Goal: Task Accomplishment & Management: Manage account settings

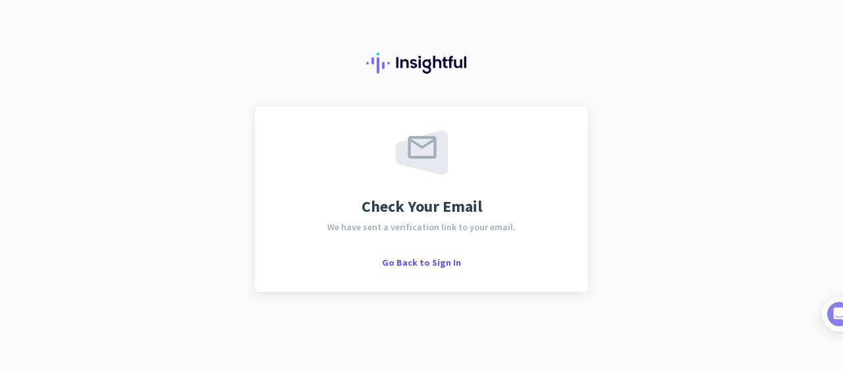
click at [422, 257] on span "Go Back to Sign In" at bounding box center [421, 263] width 79 height 12
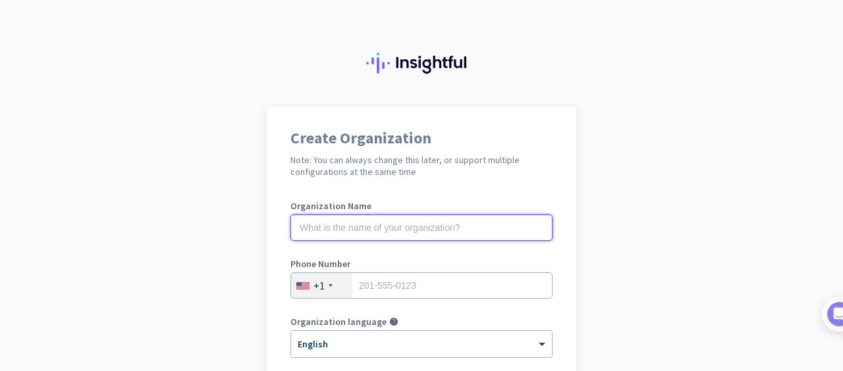
click at [449, 232] on input "text" at bounding box center [421, 228] width 262 height 26
type input "mercor"
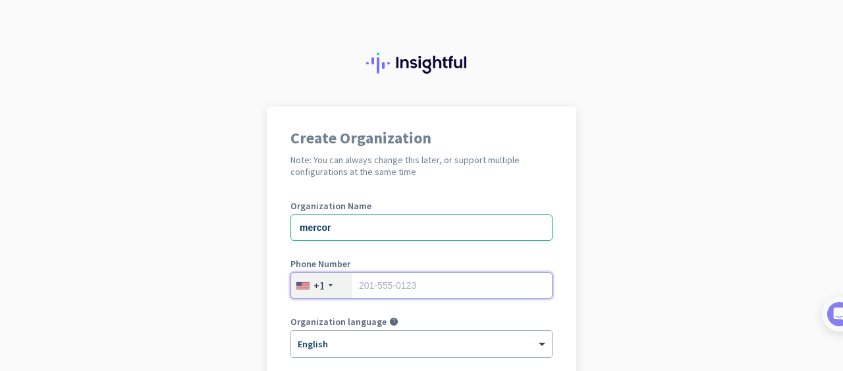
click at [497, 280] on input "tel" at bounding box center [421, 286] width 262 height 26
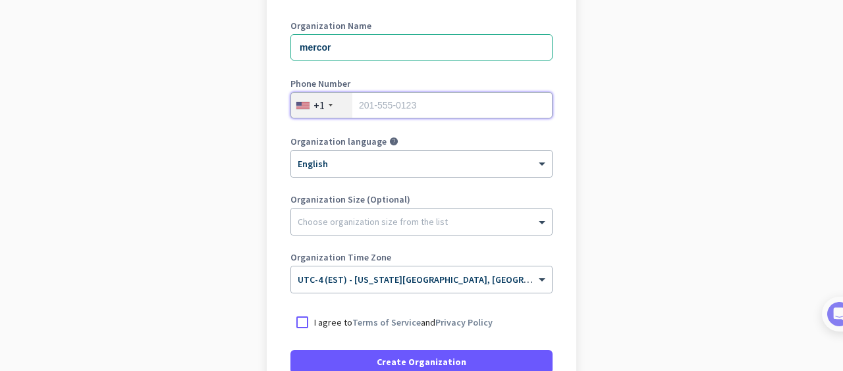
scroll to position [182, 0]
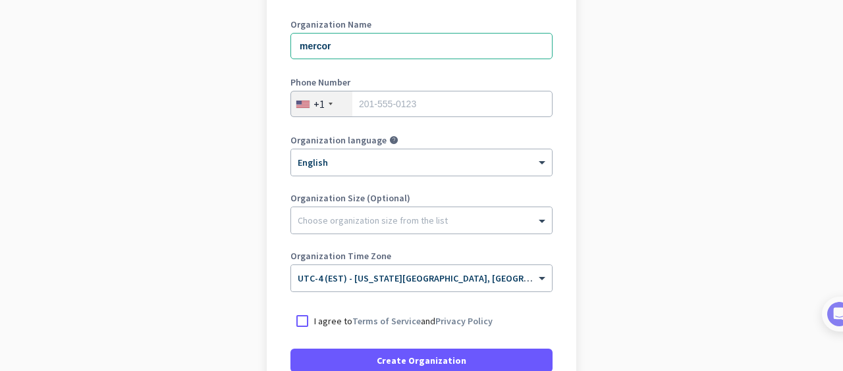
click at [540, 319] on label "I agree to Terms of Service and Privacy Policy" at bounding box center [433, 321] width 238 height 13
click at [0, 0] on input "I agree to Terms of Service and Privacy Policy" at bounding box center [0, 0] width 0 height 0
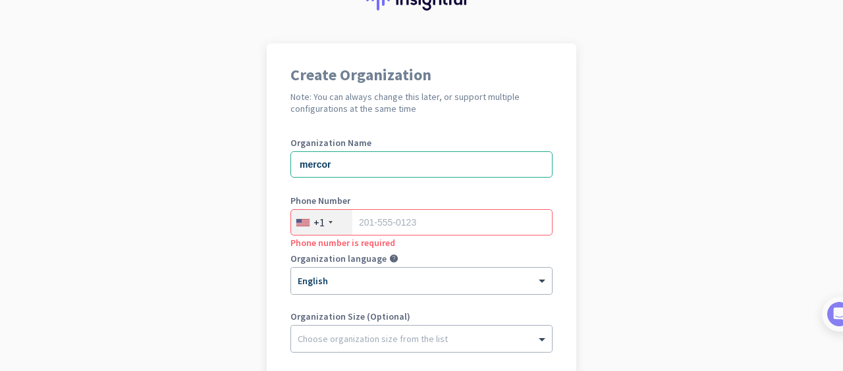
scroll to position [79, 0]
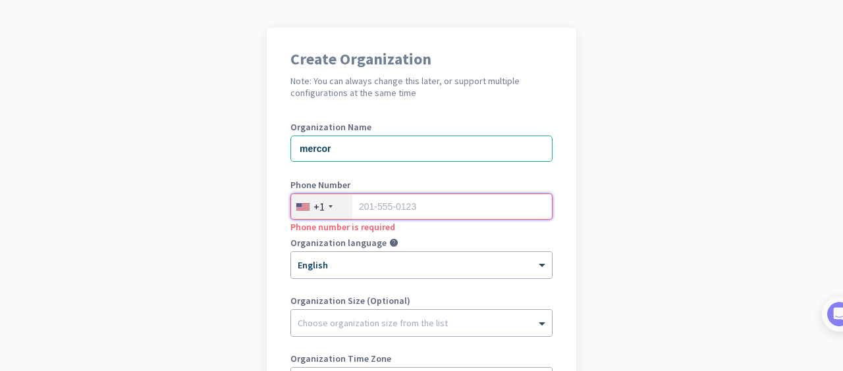
click at [535, 208] on input "tel" at bounding box center [421, 207] width 262 height 26
type input "4074277425"
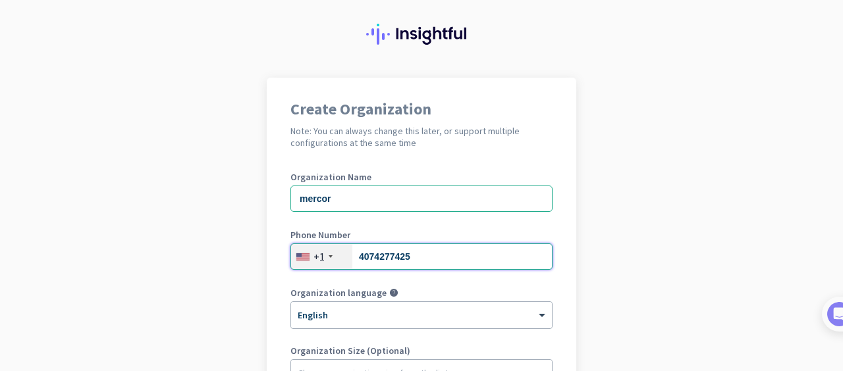
scroll to position [0, 0]
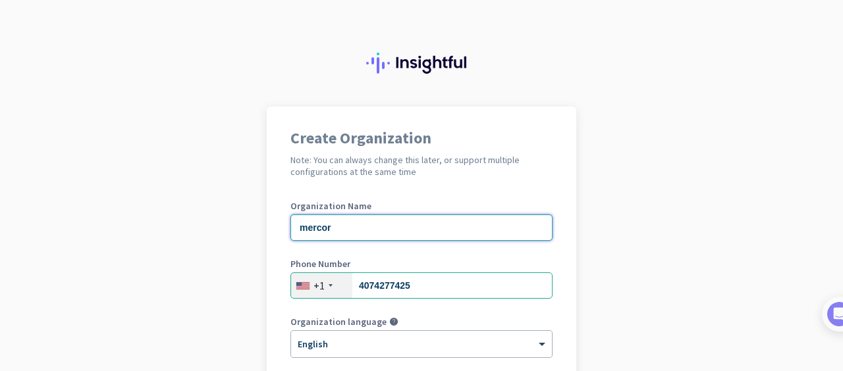
click at [512, 227] on input "mercor" at bounding box center [421, 228] width 262 height 26
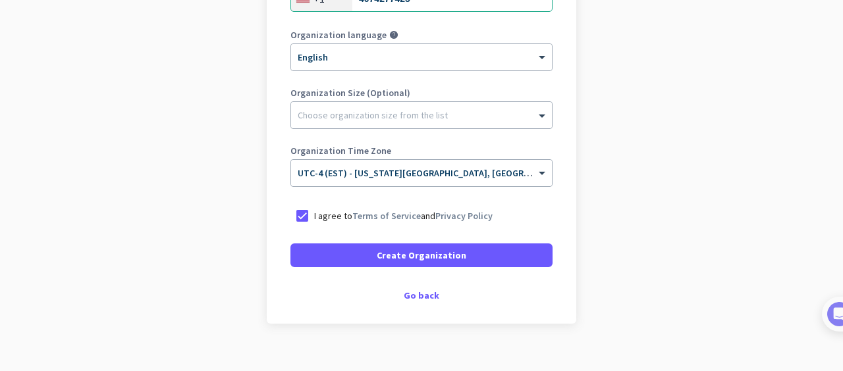
scroll to position [305, 0]
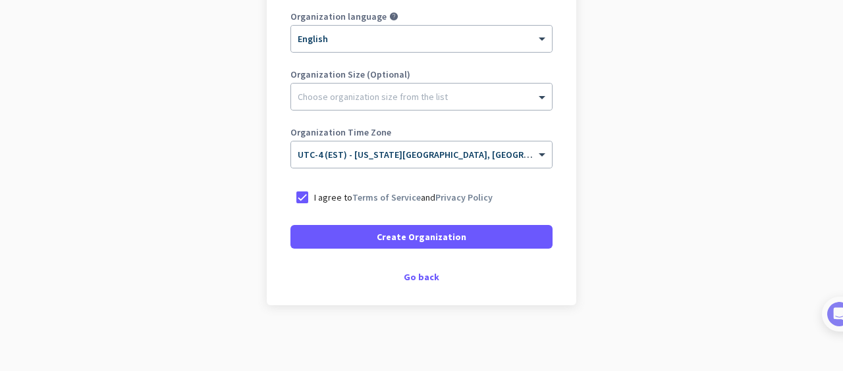
type input "[DOMAIN_NAME]"
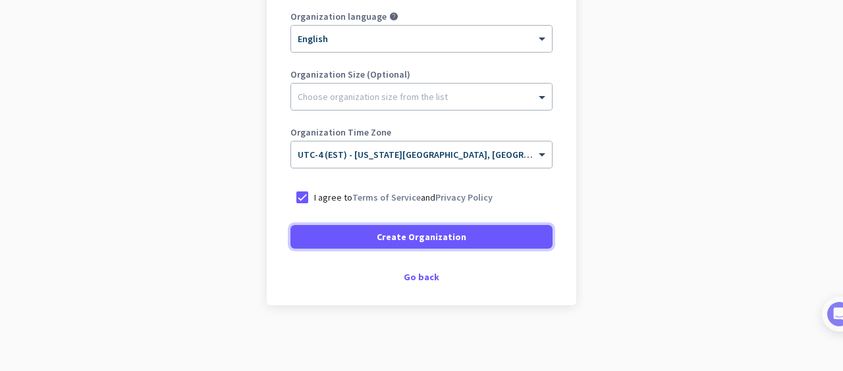
click at [477, 238] on span at bounding box center [421, 237] width 262 height 32
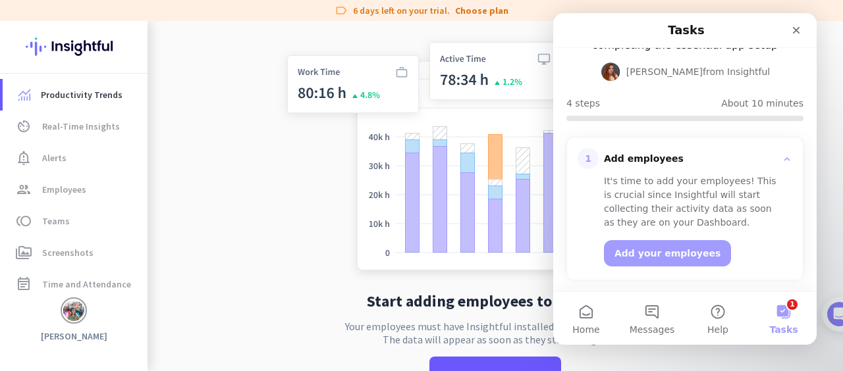
scroll to position [107, 0]
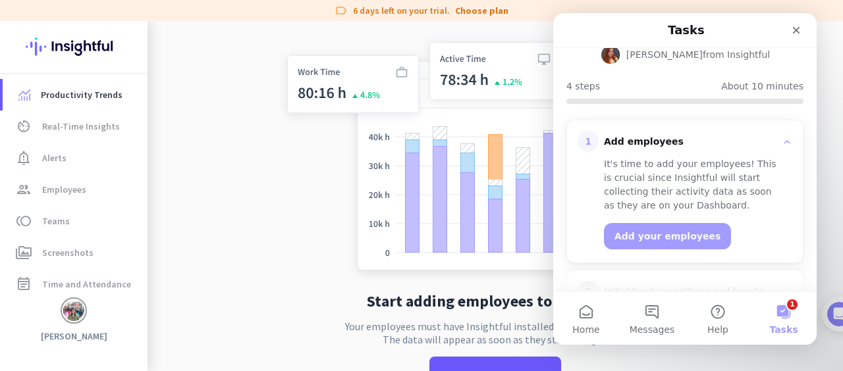
click at [801, 41] on div "Close" at bounding box center [796, 30] width 24 height 24
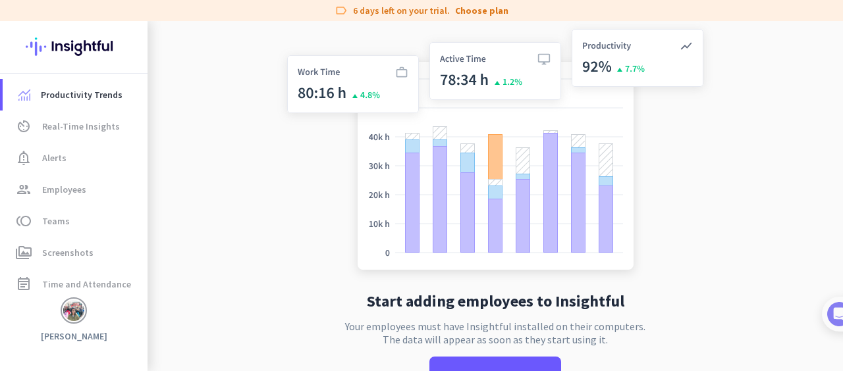
scroll to position [0, 0]
click at [41, 103] on link "Productivity Trends" at bounding box center [75, 95] width 145 height 32
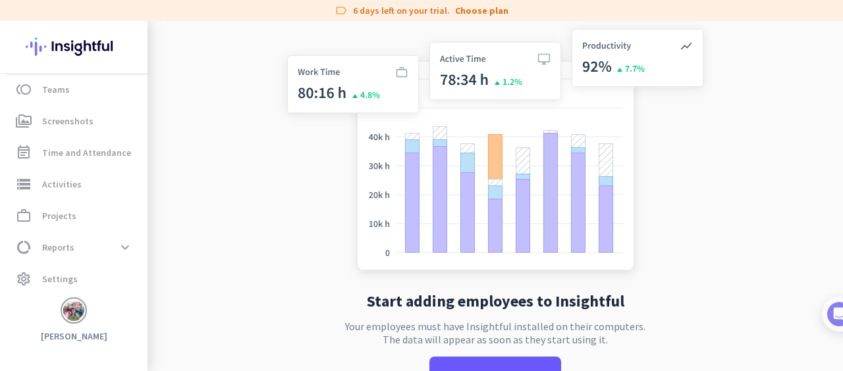
scroll to position [134, 0]
click at [26, 274] on icon "settings" at bounding box center [24, 277] width 16 height 16
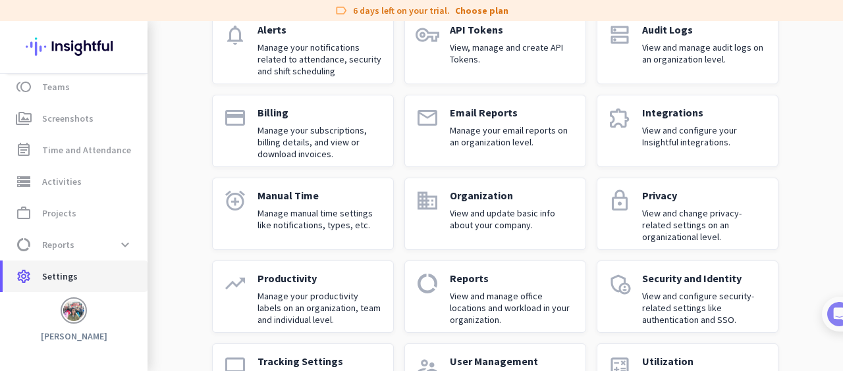
scroll to position [116, 0]
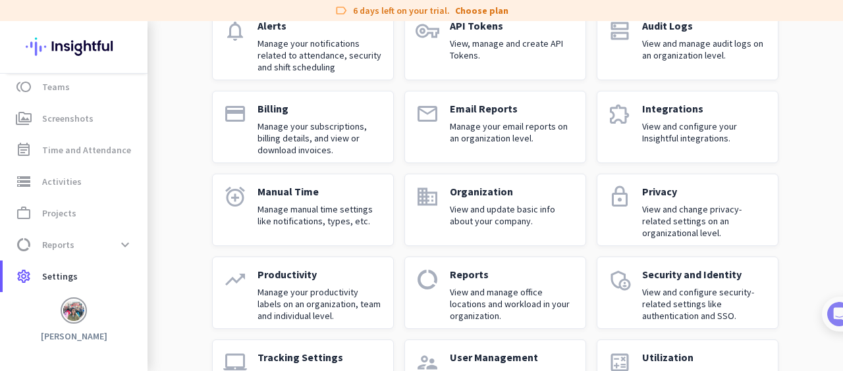
click at [68, 320] on img at bounding box center [73, 310] width 21 height 21
click at [129, 215] on span "Personal Settings" at bounding box center [147, 217] width 80 height 12
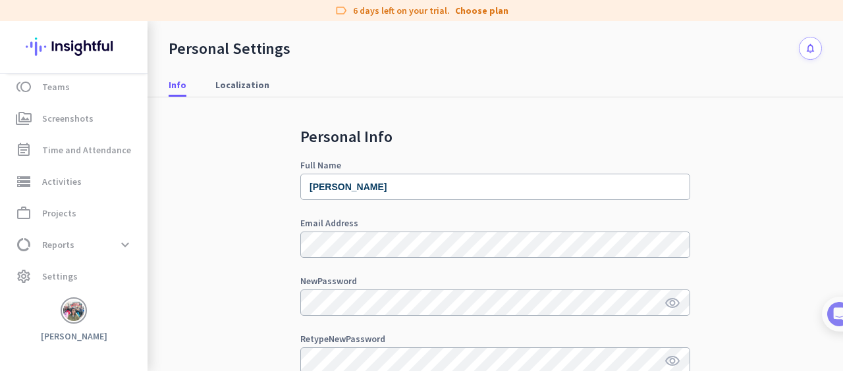
click at [82, 334] on h3 "[PERSON_NAME]" at bounding box center [73, 337] width 147 height 12
click at [28, 283] on icon "settings" at bounding box center [24, 277] width 16 height 16
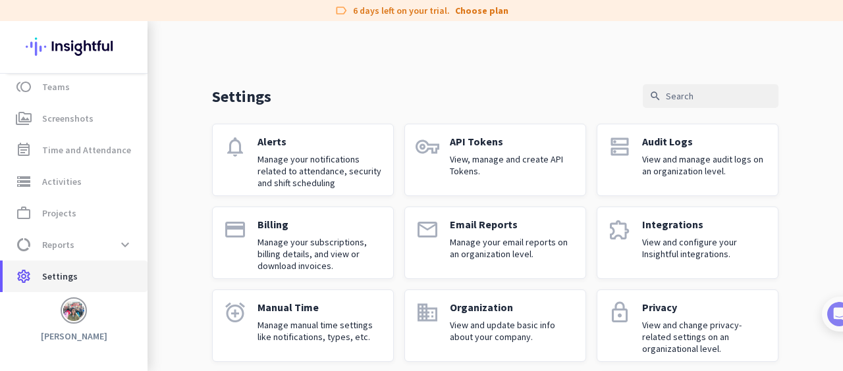
click at [31, 278] on icon "settings" at bounding box center [24, 277] width 16 height 16
click at [78, 308] on img at bounding box center [73, 310] width 21 height 21
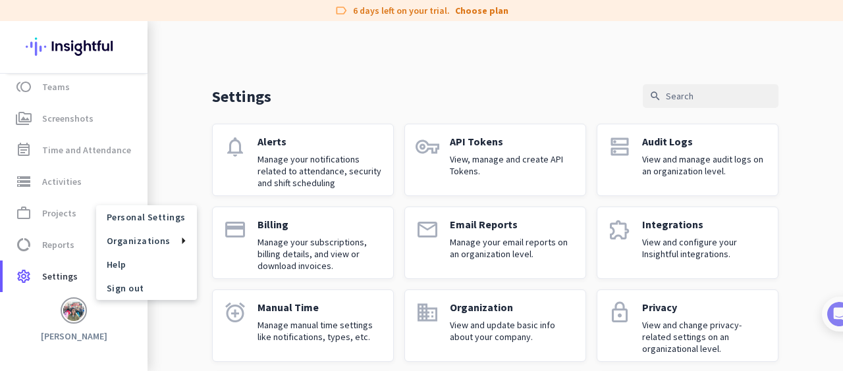
click at [119, 292] on span "Sign out" at bounding box center [147, 288] width 80 height 12
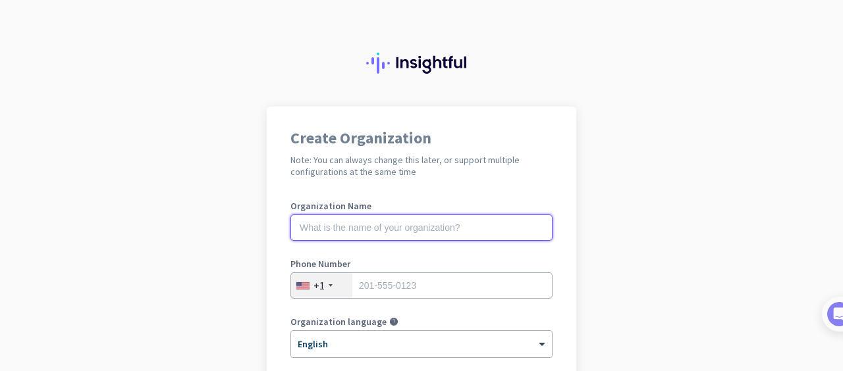
click at [437, 225] on input "text" at bounding box center [421, 228] width 262 height 26
type input "mercor"
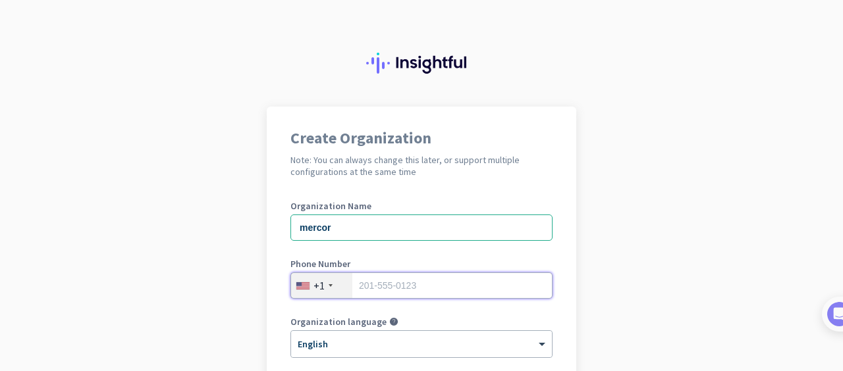
click at [507, 286] on input "tel" at bounding box center [421, 286] width 262 height 26
